Goal: Transaction & Acquisition: Purchase product/service

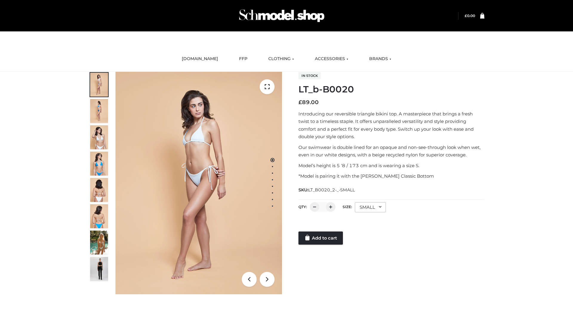
click at [321, 238] on link "Add to cart" at bounding box center [321, 237] width 45 height 13
